Goal: Task Accomplishment & Management: Complete application form

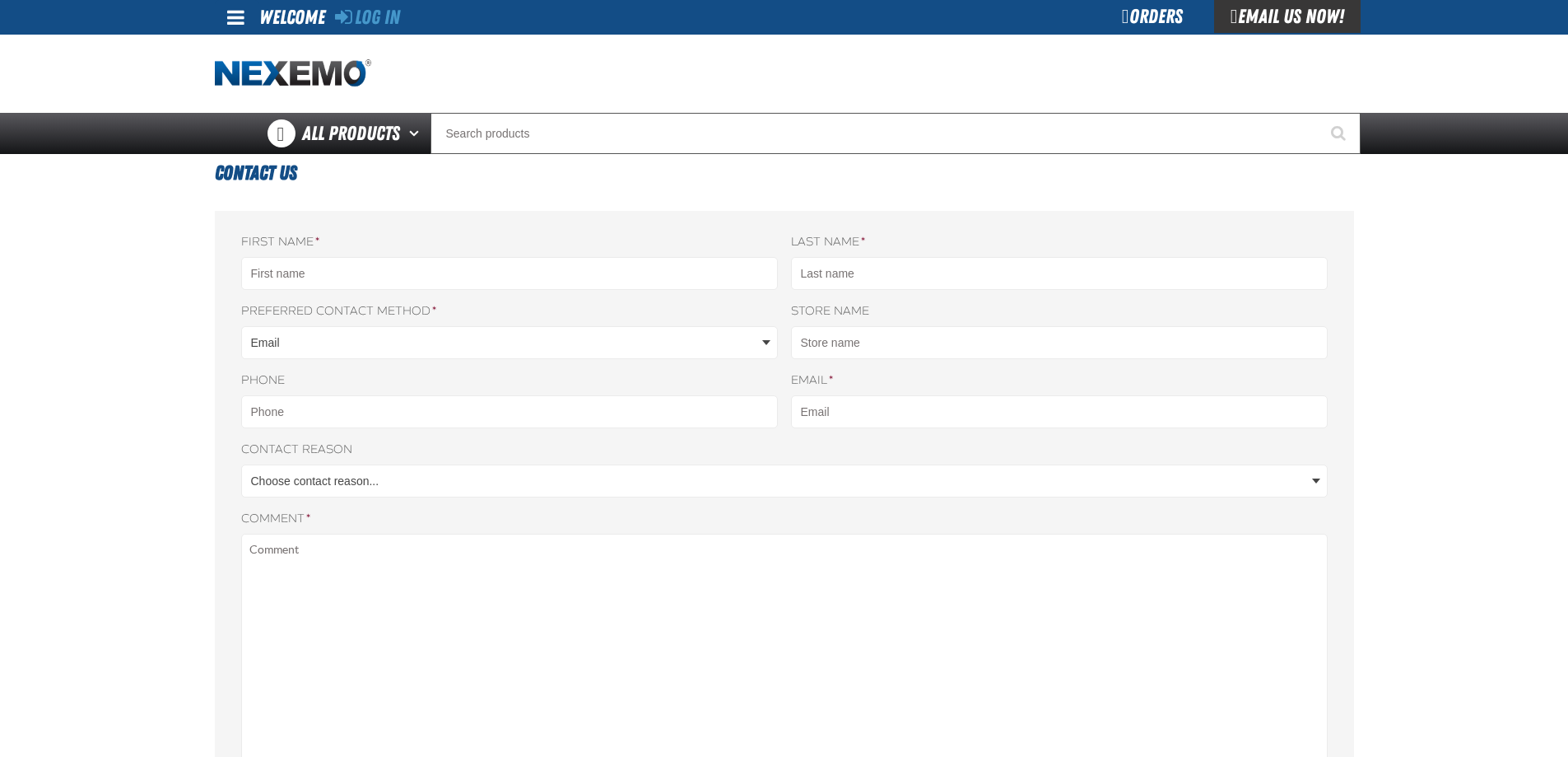
click at [306, 16] on div "Welcome" at bounding box center [292, 16] width 66 height 33
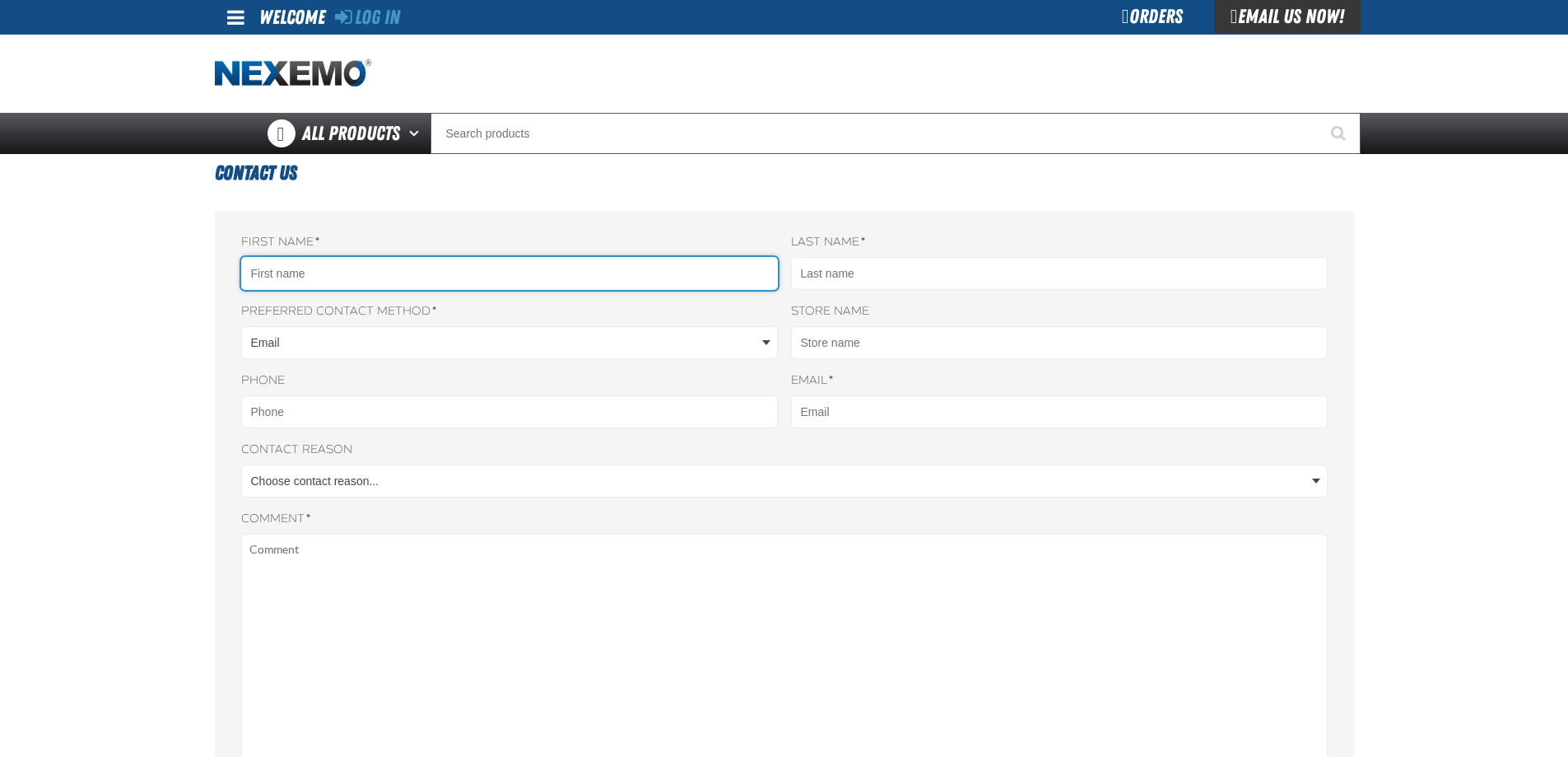
click at [351, 279] on input "First name *" at bounding box center [509, 273] width 537 height 33
type input "[PERSON_NAME]"
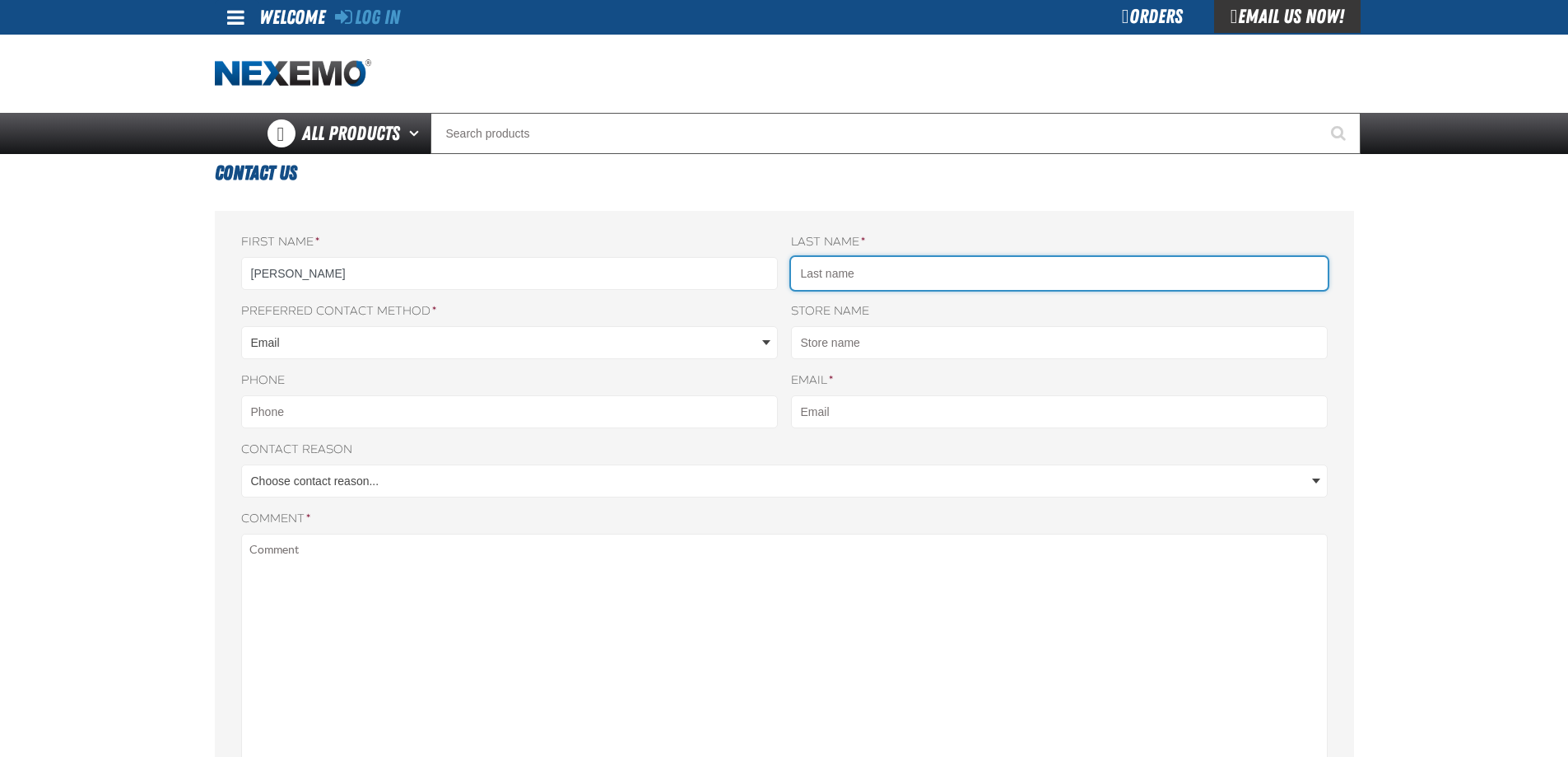
type input "BAZZOCCO"
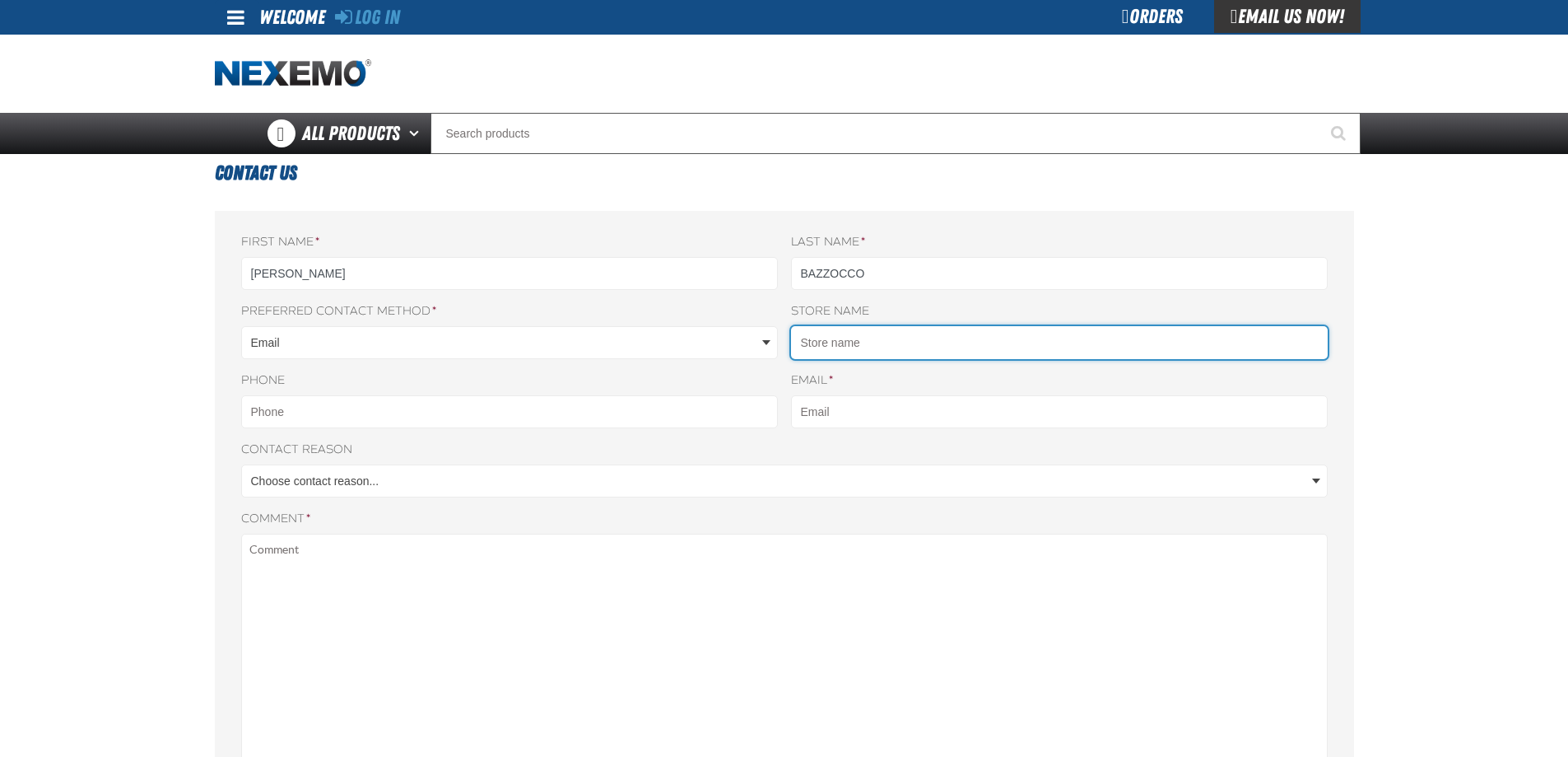
click at [900, 340] on input "Store name" at bounding box center [1059, 342] width 537 height 33
type input "[PERSON_NAME]"
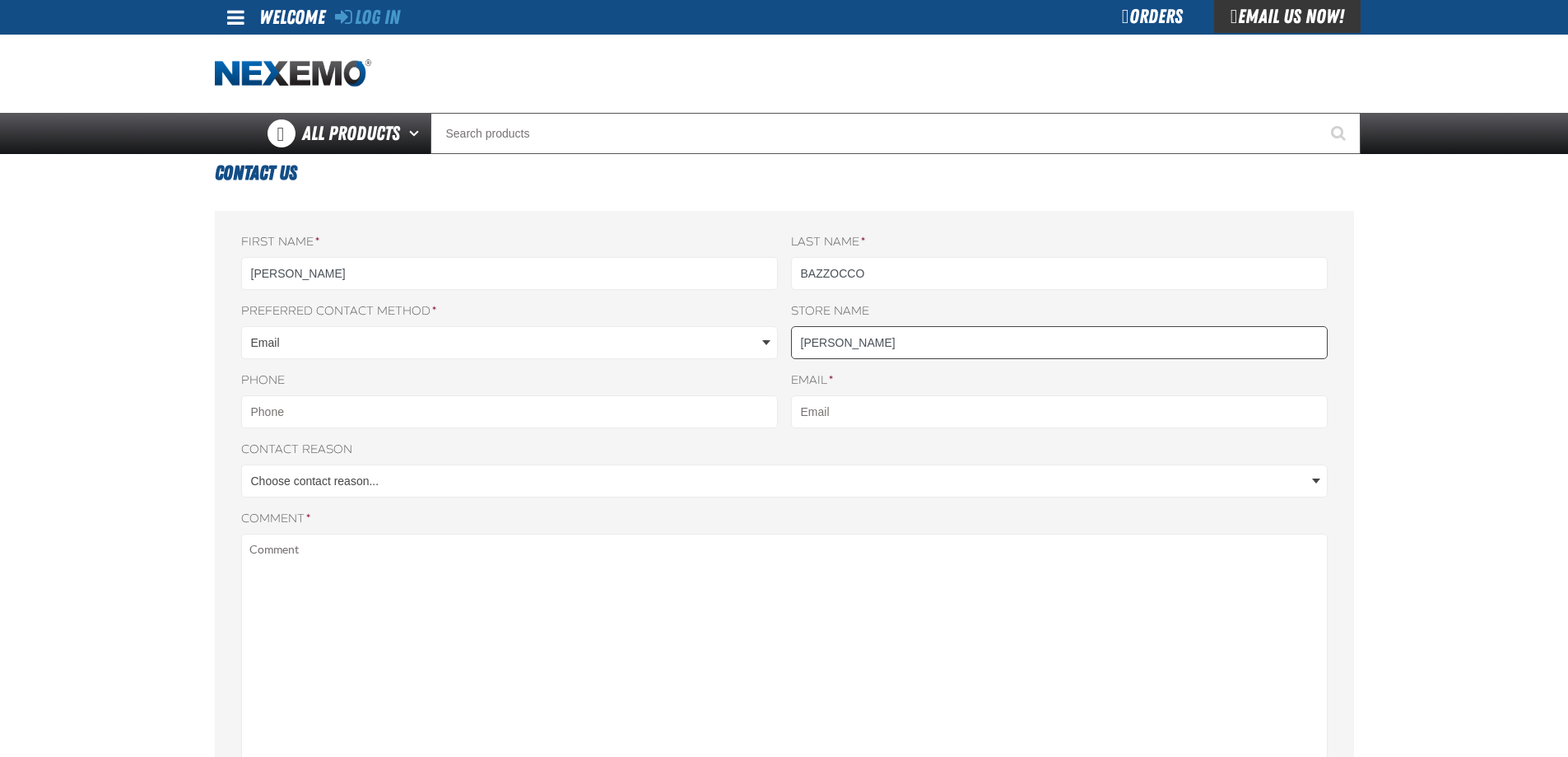
type input "5155772780"
type input "[EMAIL_ADDRESS][DOMAIN_NAME]"
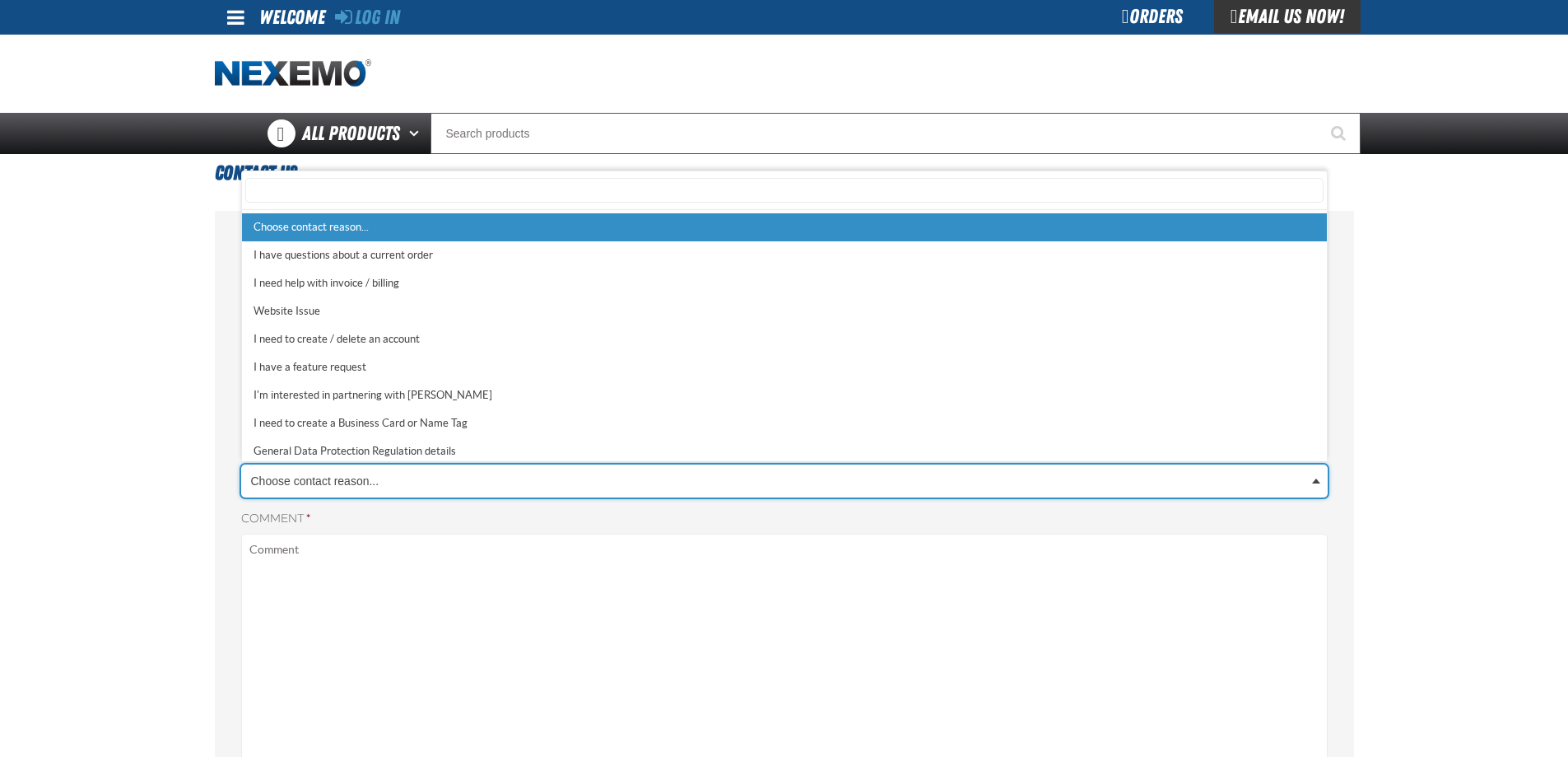
click at [412, 488] on body "Skip to Main Content Staging Site 5.1 Upgrade Site Log In Log In Welcome Log In…" at bounding box center [784, 695] width 1568 height 1391
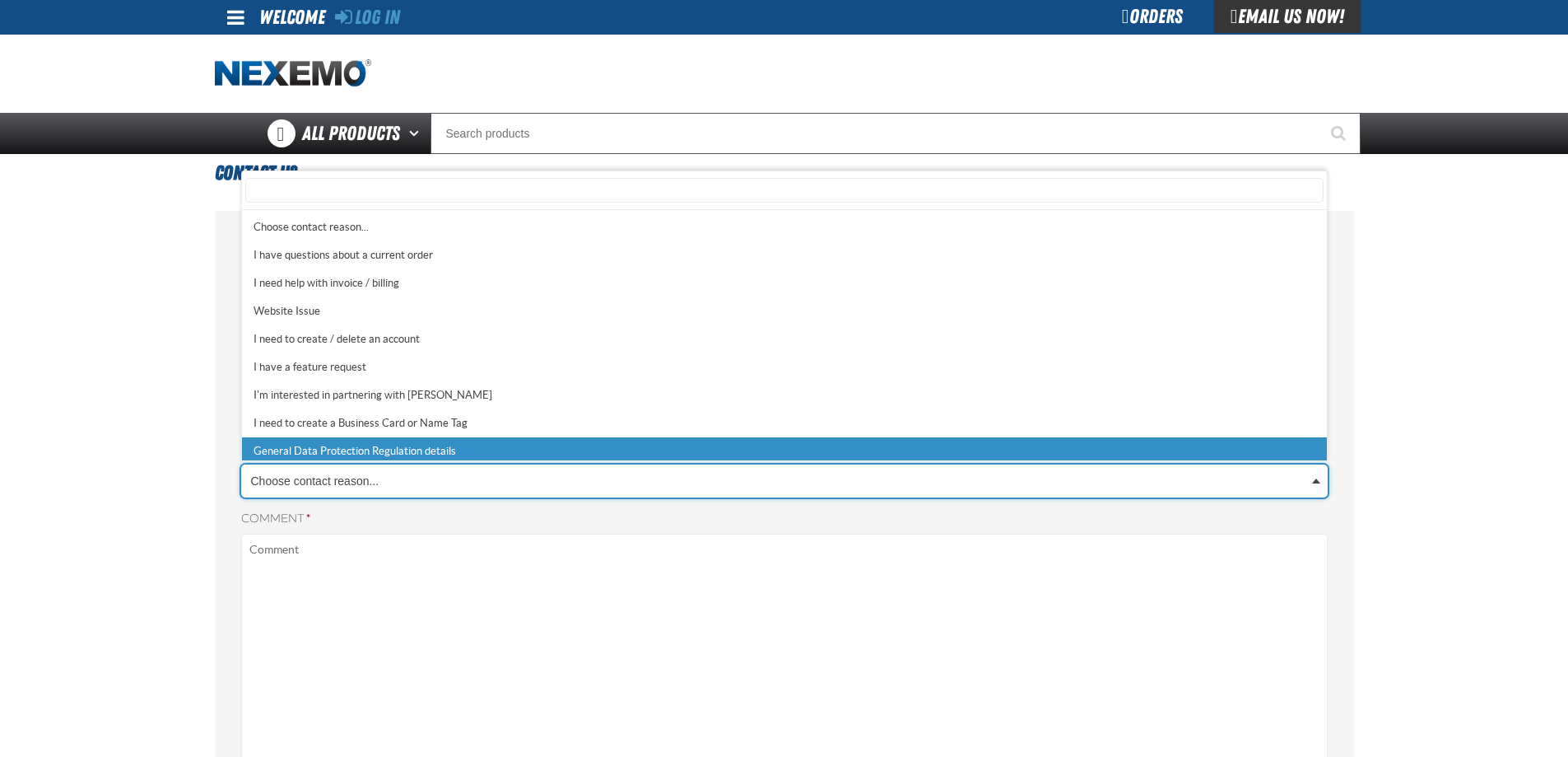
scroll to position [5, 0]
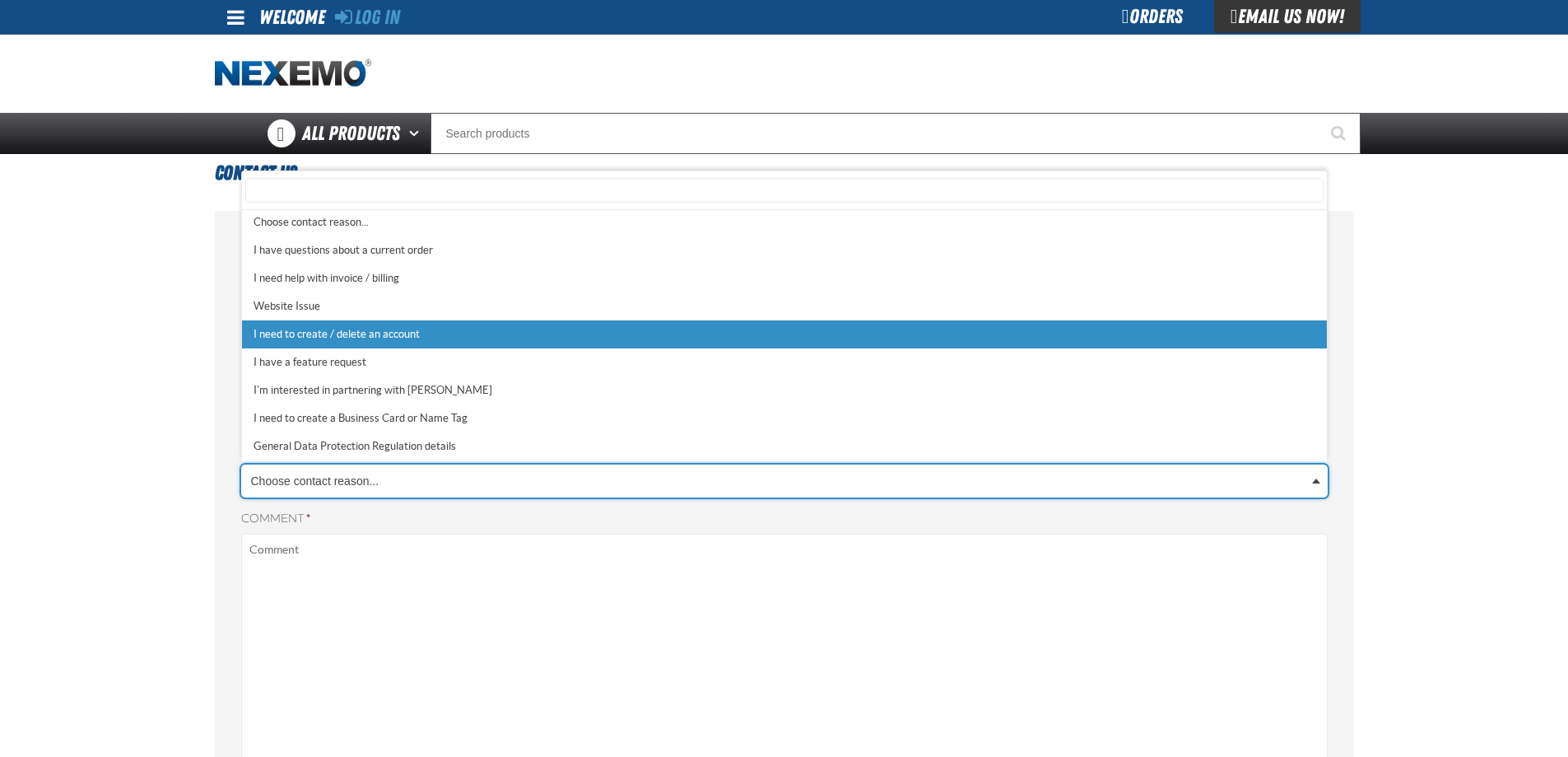
select select "5"
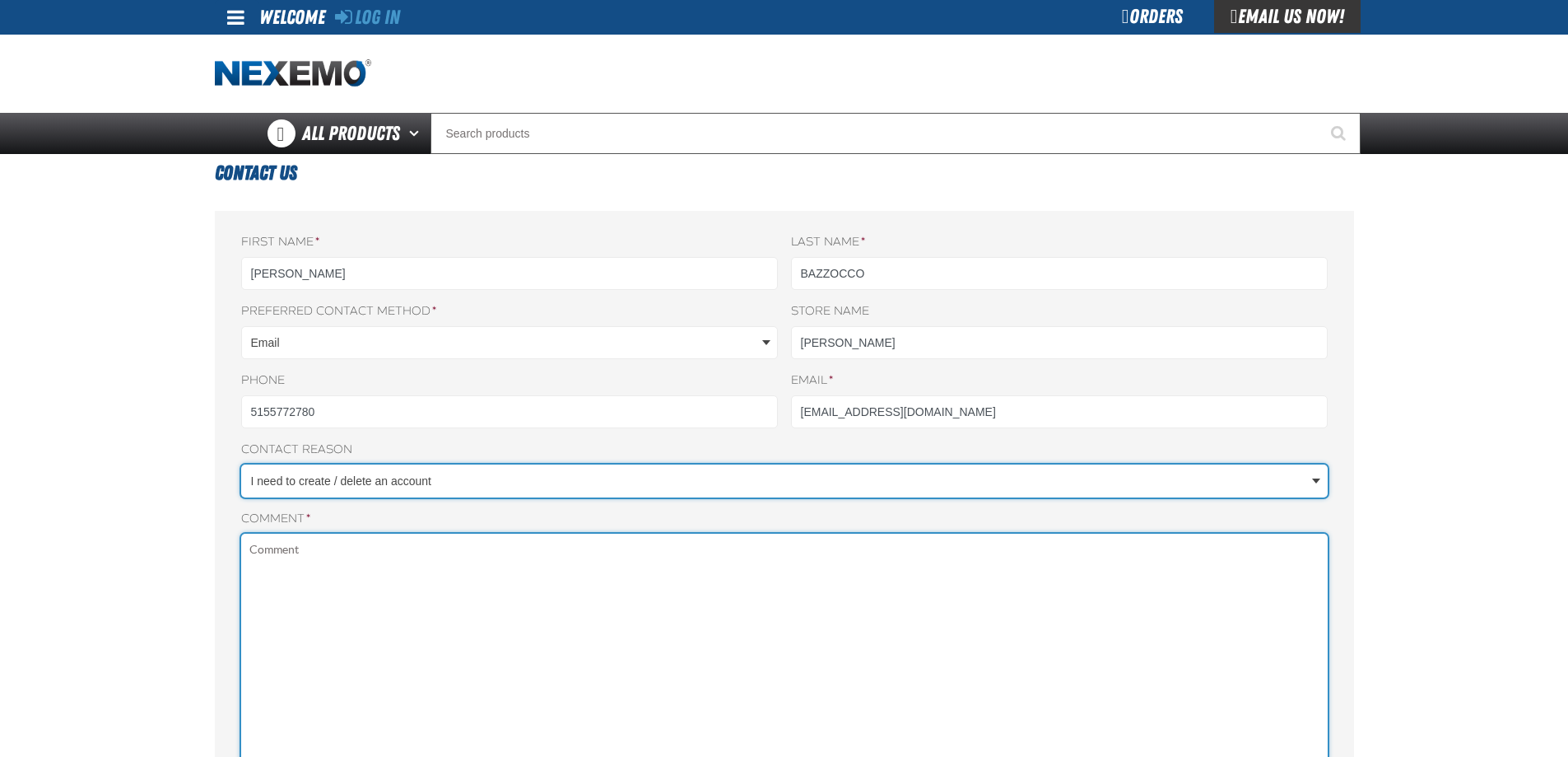
click at [363, 572] on textarea "Comment *" at bounding box center [784, 757] width 1087 height 447
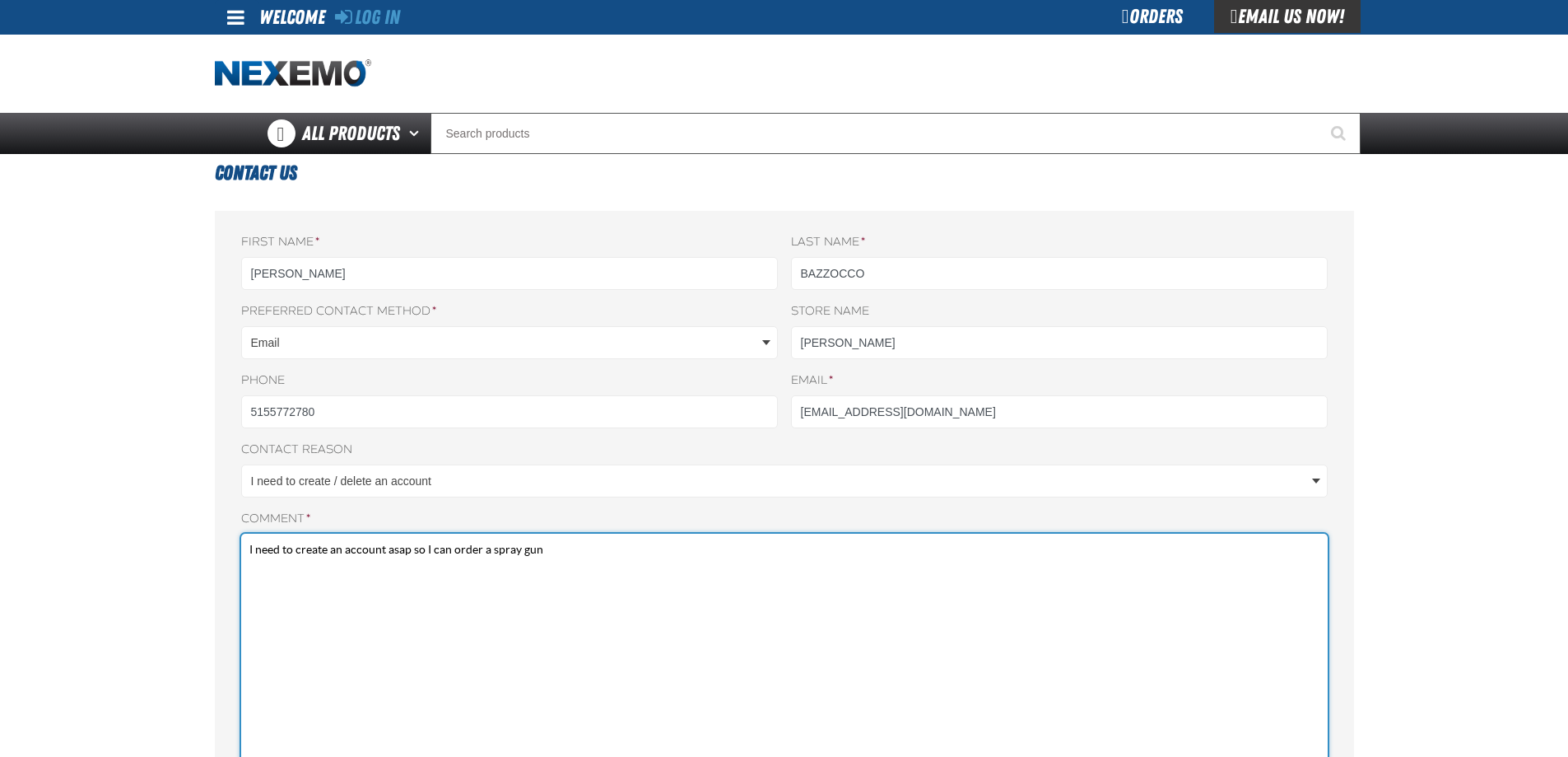
click at [520, 548] on textarea "I need to create an account asap so I can order a spray gun" at bounding box center [784, 757] width 1087 height 447
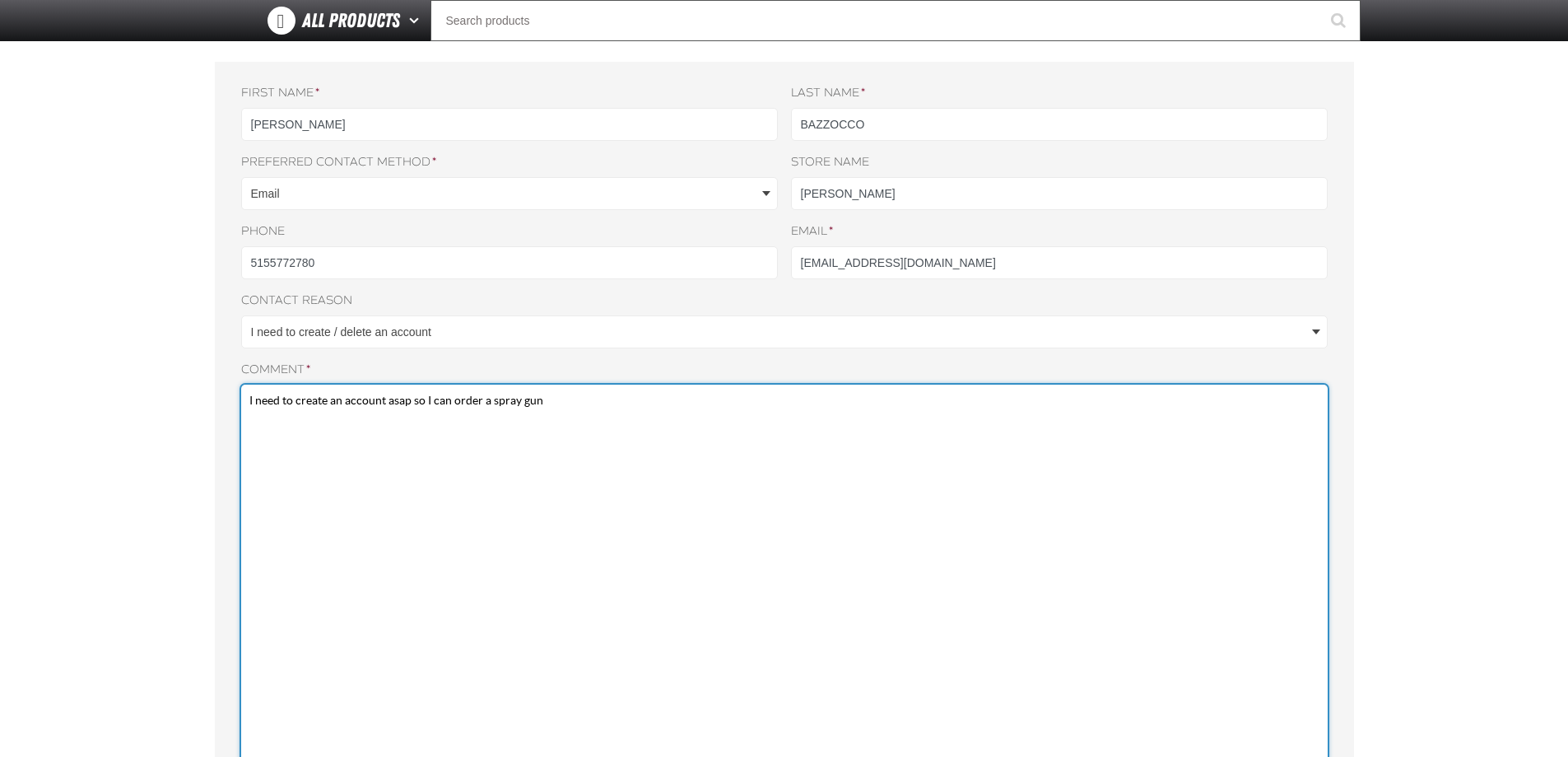
scroll to position [412, 0]
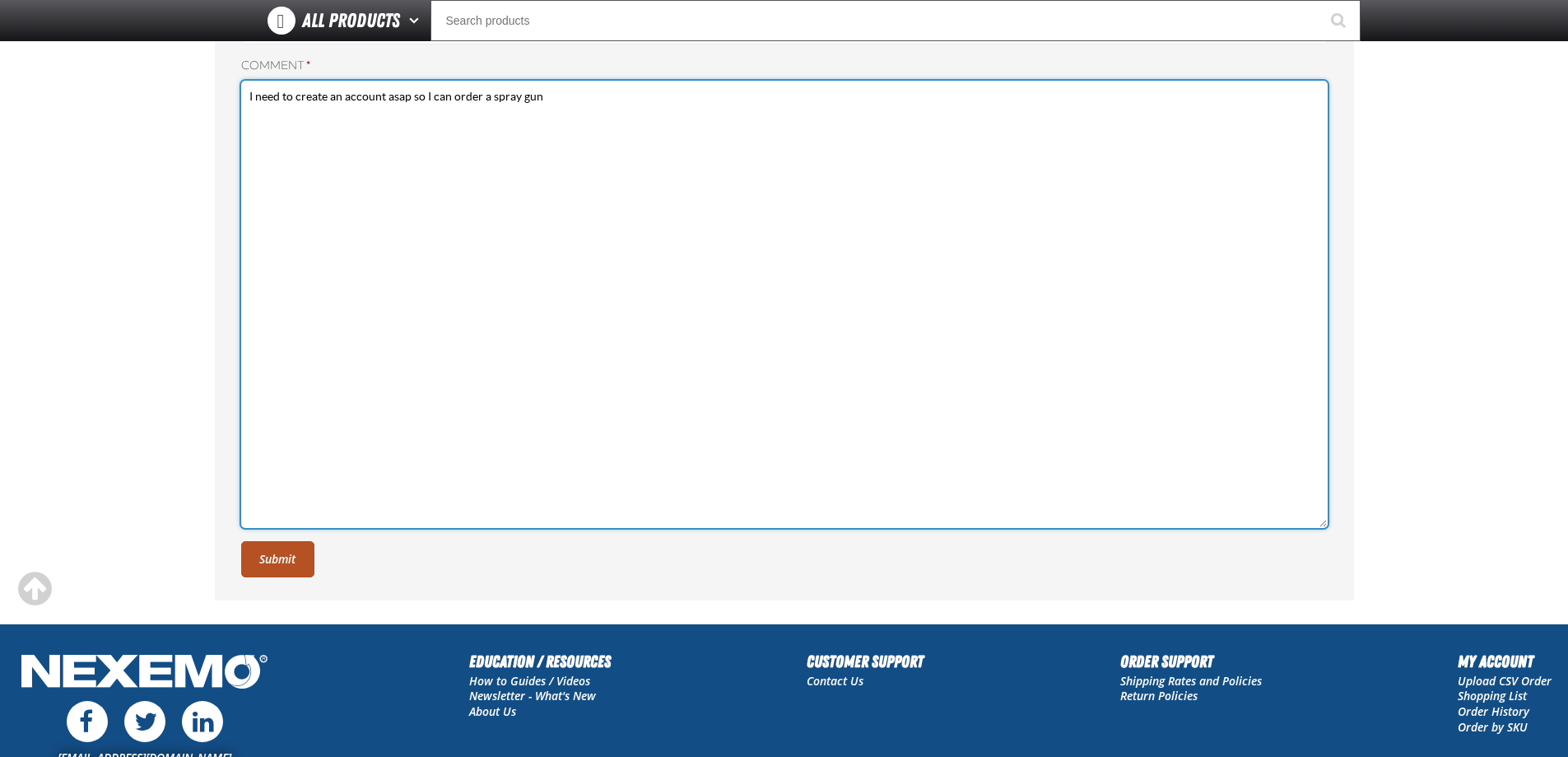
type textarea "I need to create an account asap so I can order a spray gun"
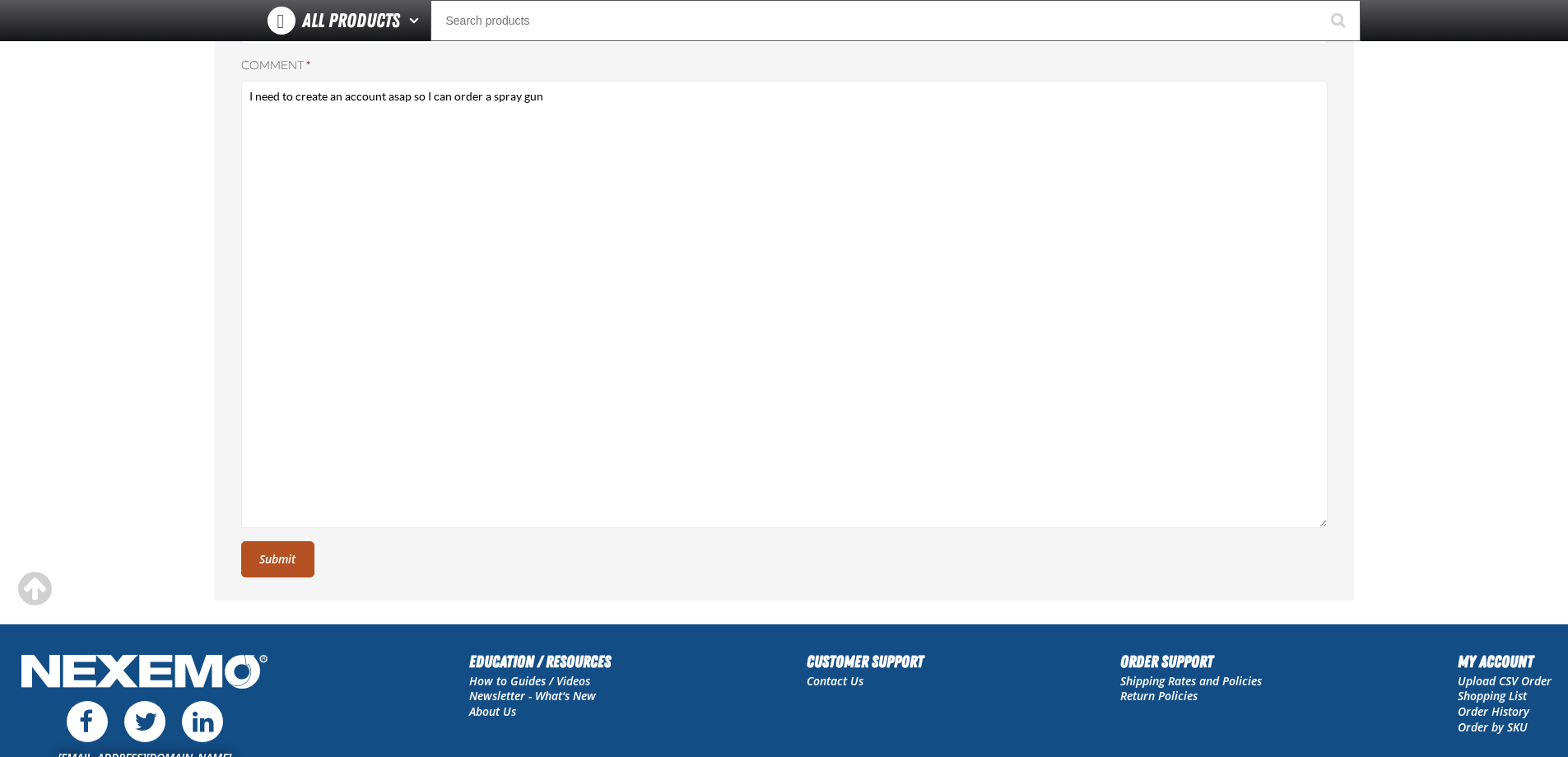
click at [273, 552] on button "Submit" at bounding box center [277, 559] width 73 height 36
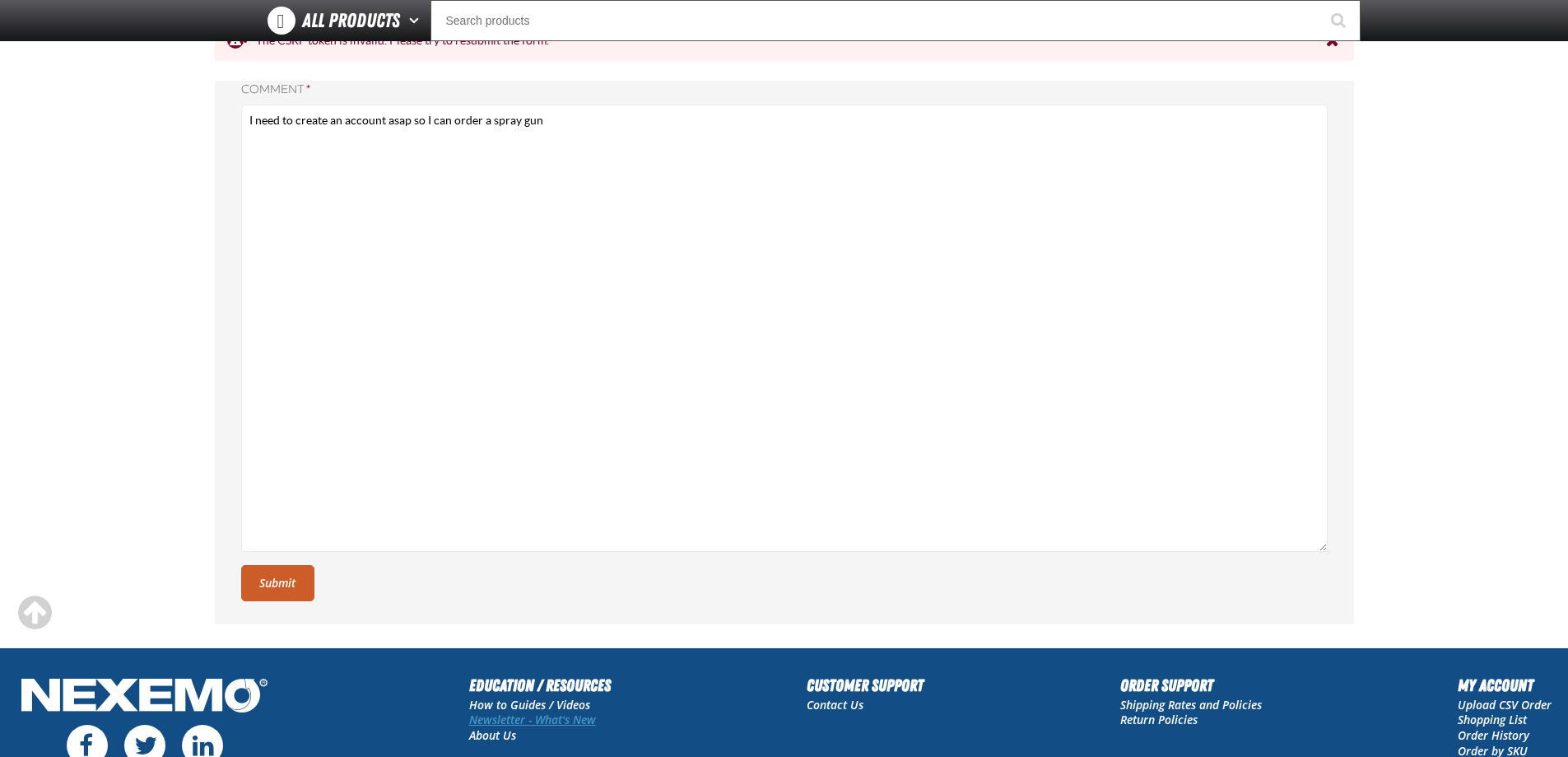
scroll to position [658, 0]
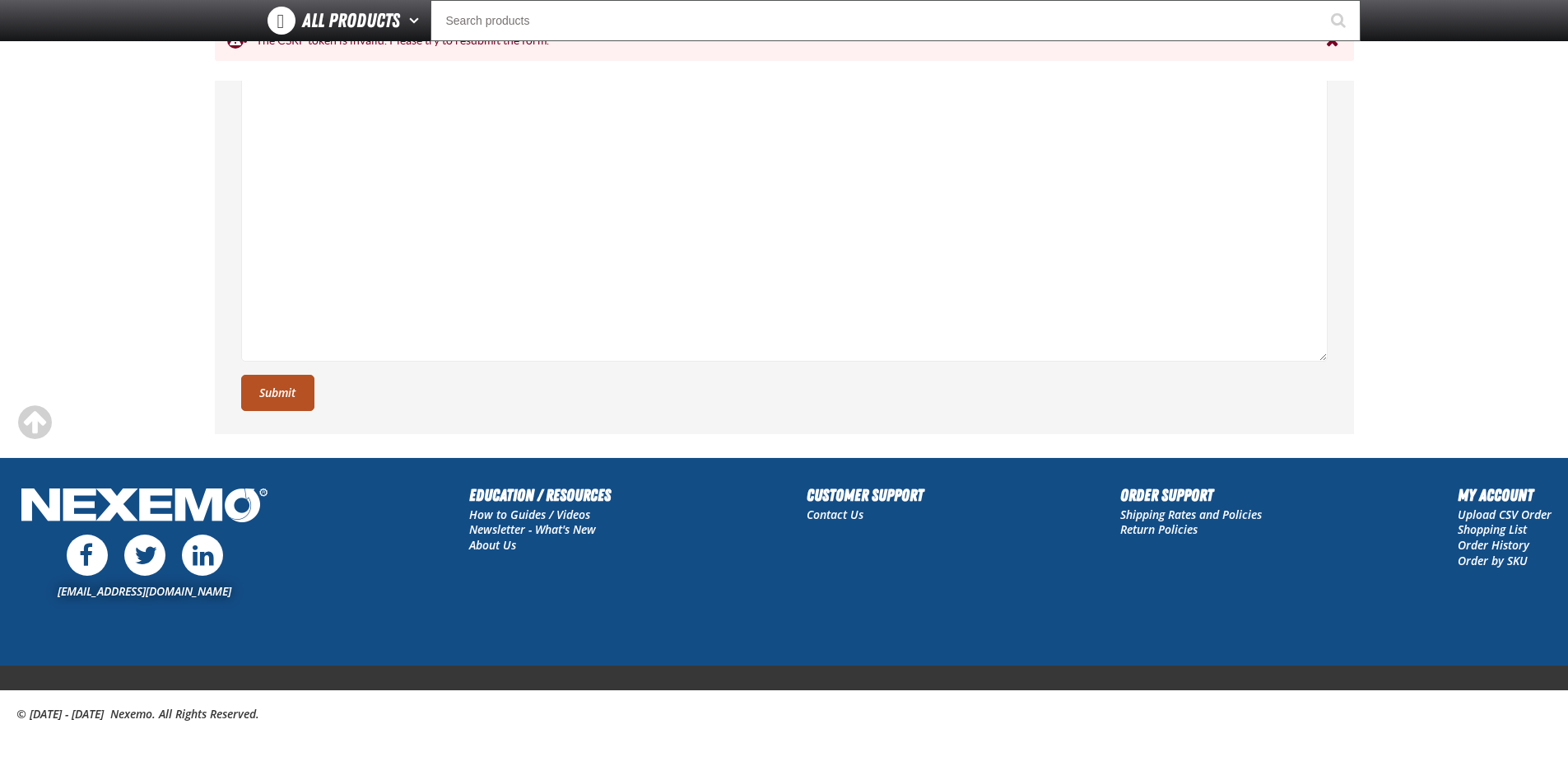
click at [302, 390] on button "Submit" at bounding box center [277, 393] width 73 height 36
